Goal: Task Accomplishment & Management: Use online tool/utility

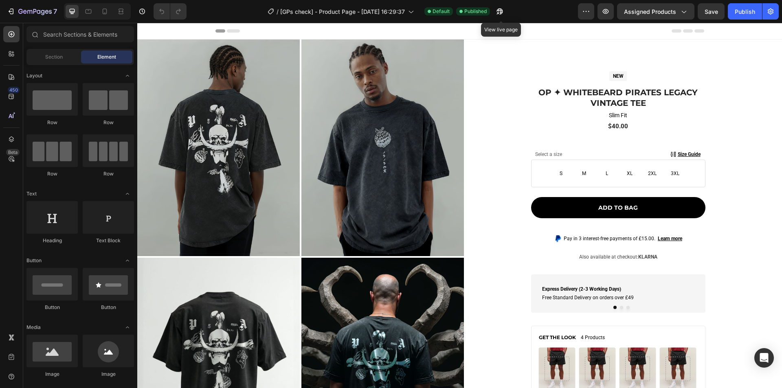
click at [498, 15] on icon "button" at bounding box center [500, 11] width 8 height 8
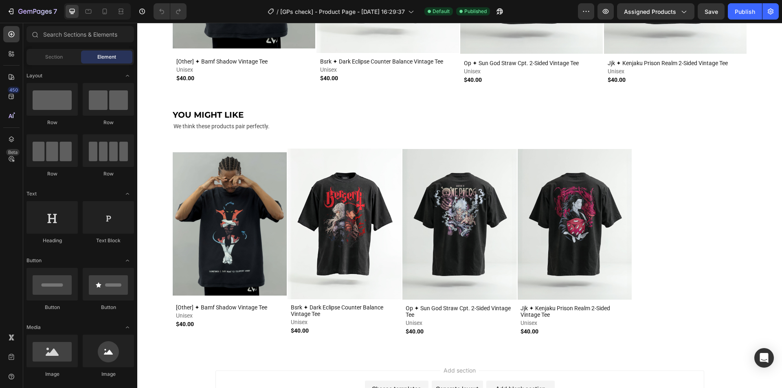
scroll to position [980, 0]
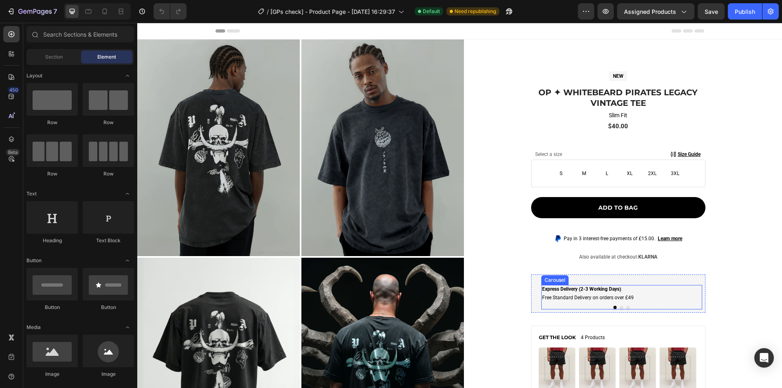
click at [597, 304] on div "Express Delivery (2-3 Working Days) Text Block Free Standard Delivery on orders…" at bounding box center [620, 297] width 159 height 24
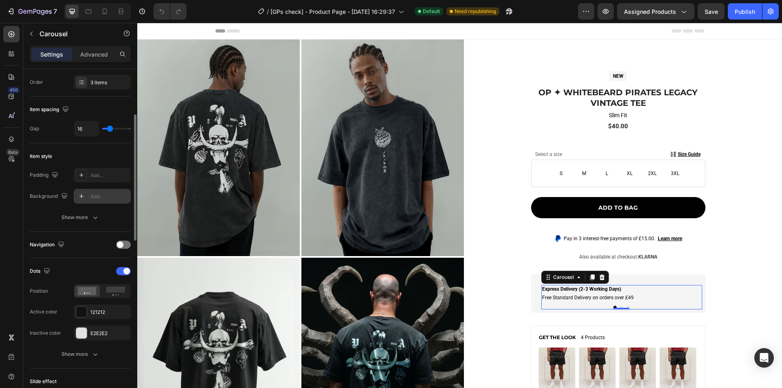
scroll to position [163, 0]
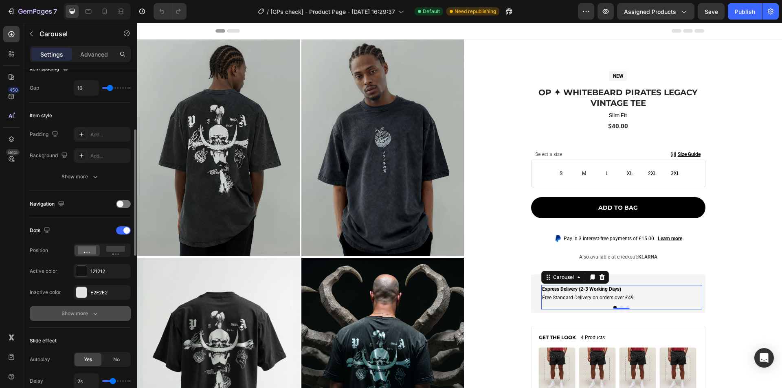
click at [76, 311] on div "Show more" at bounding box center [81, 314] width 38 height 8
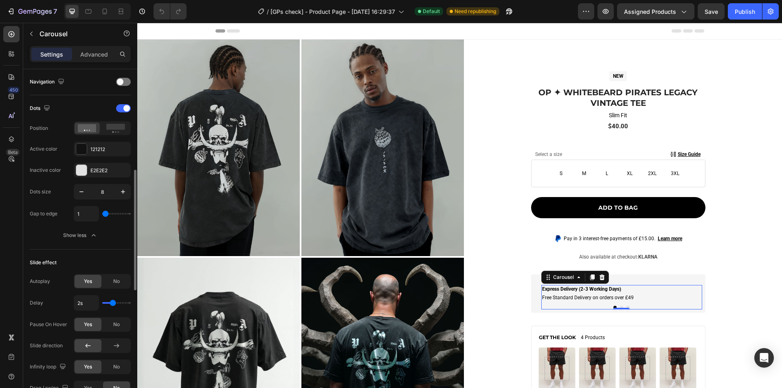
scroll to position [367, 0]
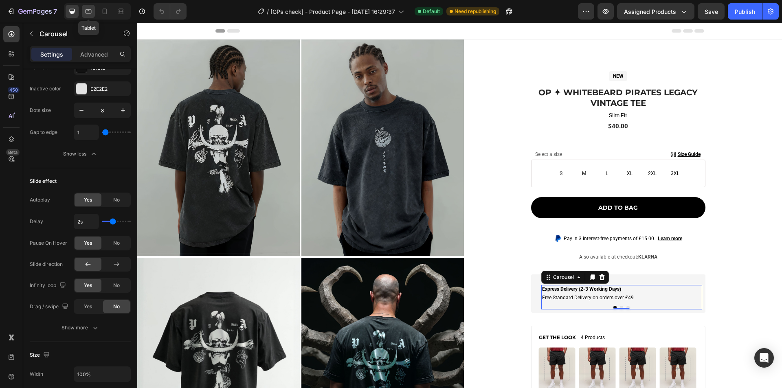
click at [88, 16] on div at bounding box center [88, 11] width 13 height 13
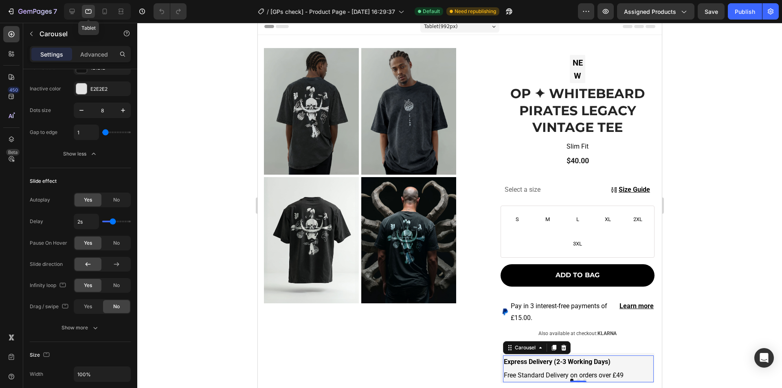
scroll to position [309, 0]
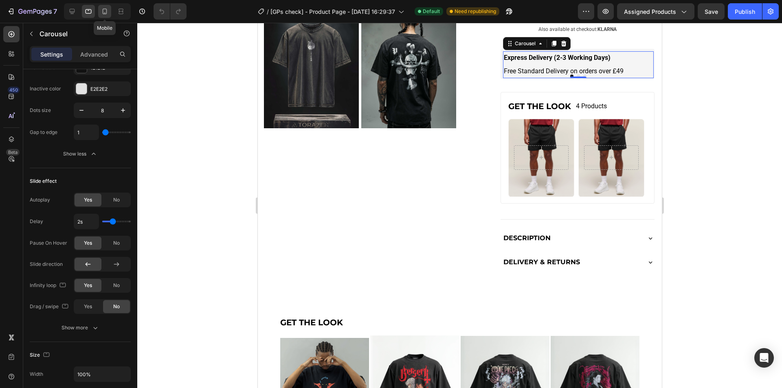
click at [106, 11] on icon at bounding box center [105, 11] width 8 height 8
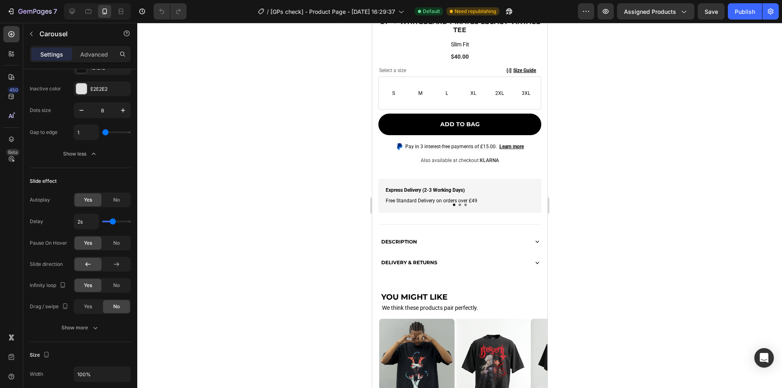
scroll to position [367, 0]
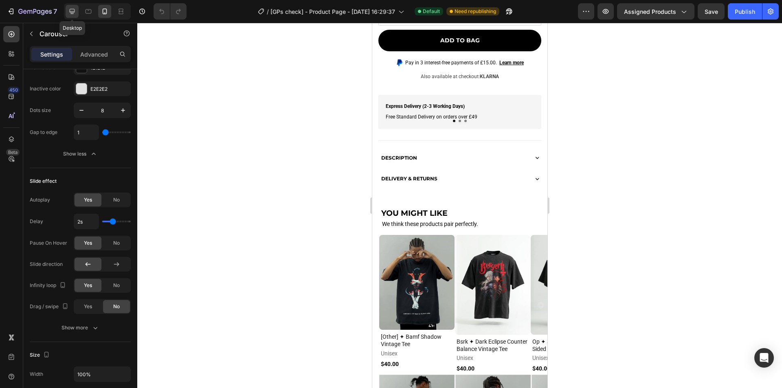
click at [73, 15] on icon at bounding box center [72, 11] width 8 height 8
